Goal: Information Seeking & Learning: Learn about a topic

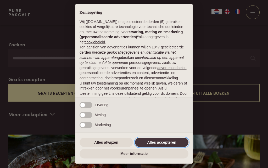
click at [162, 147] on button "Alles accepteren" at bounding box center [161, 142] width 53 height 9
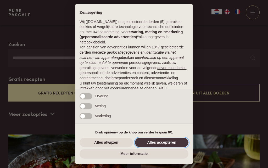
scroll to position [16, 0]
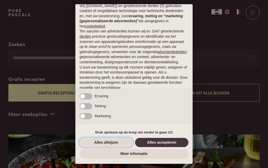
click at [112, 147] on button "Alles afwijzen" at bounding box center [105, 142] width 53 height 9
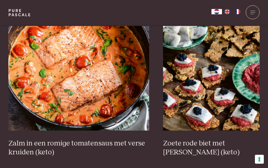
scroll to position [927, 0]
click at [102, 108] on img at bounding box center [78, 78] width 141 height 105
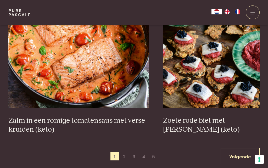
click at [126, 154] on span "2" at bounding box center [124, 156] width 8 height 8
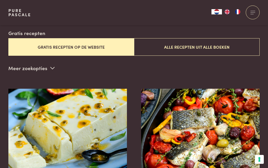
scroll to position [133, 0]
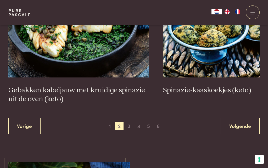
click at [130, 123] on span "3" at bounding box center [129, 125] width 8 height 8
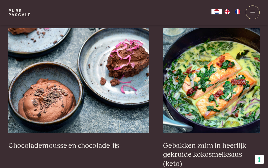
scroll to position [509, 0]
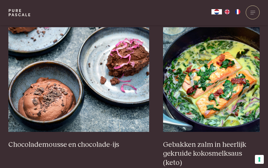
click at [195, 143] on h3 "Gebakken zalm in heerlijk gekruide kokosmelksaus (keto)" at bounding box center [211, 153] width 96 height 27
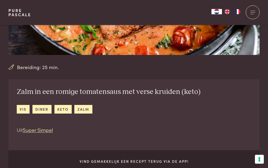
scroll to position [112, 0]
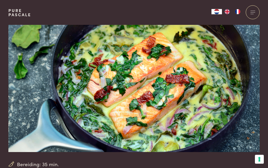
scroll to position [24, 0]
